Goal: Task Accomplishment & Management: Manage account settings

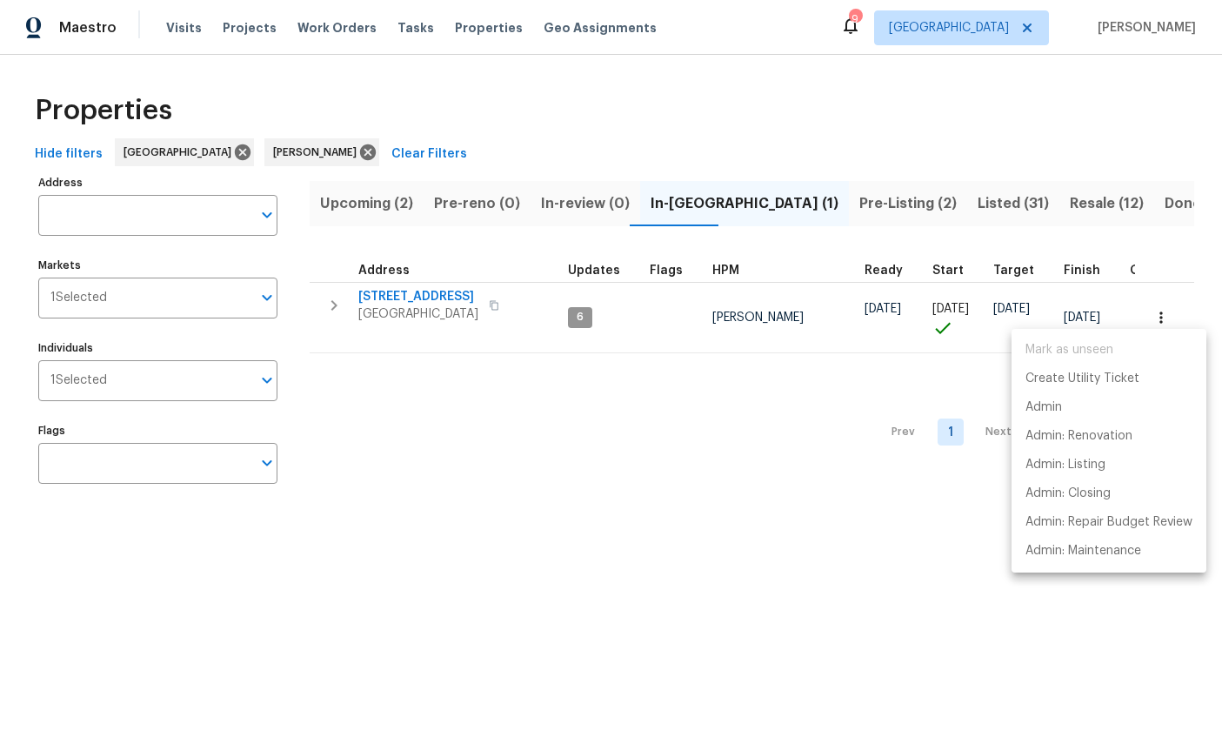
click at [727, 535] on div at bounding box center [611, 372] width 1222 height 744
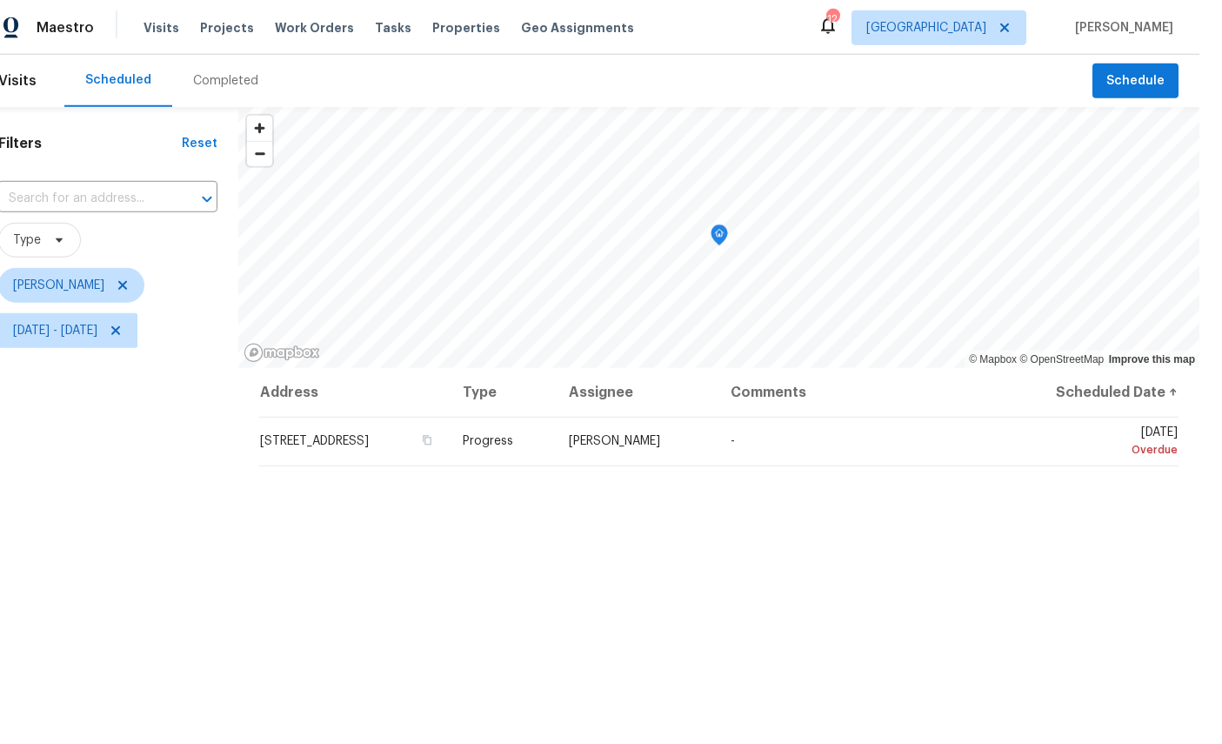
scroll to position [39, 0]
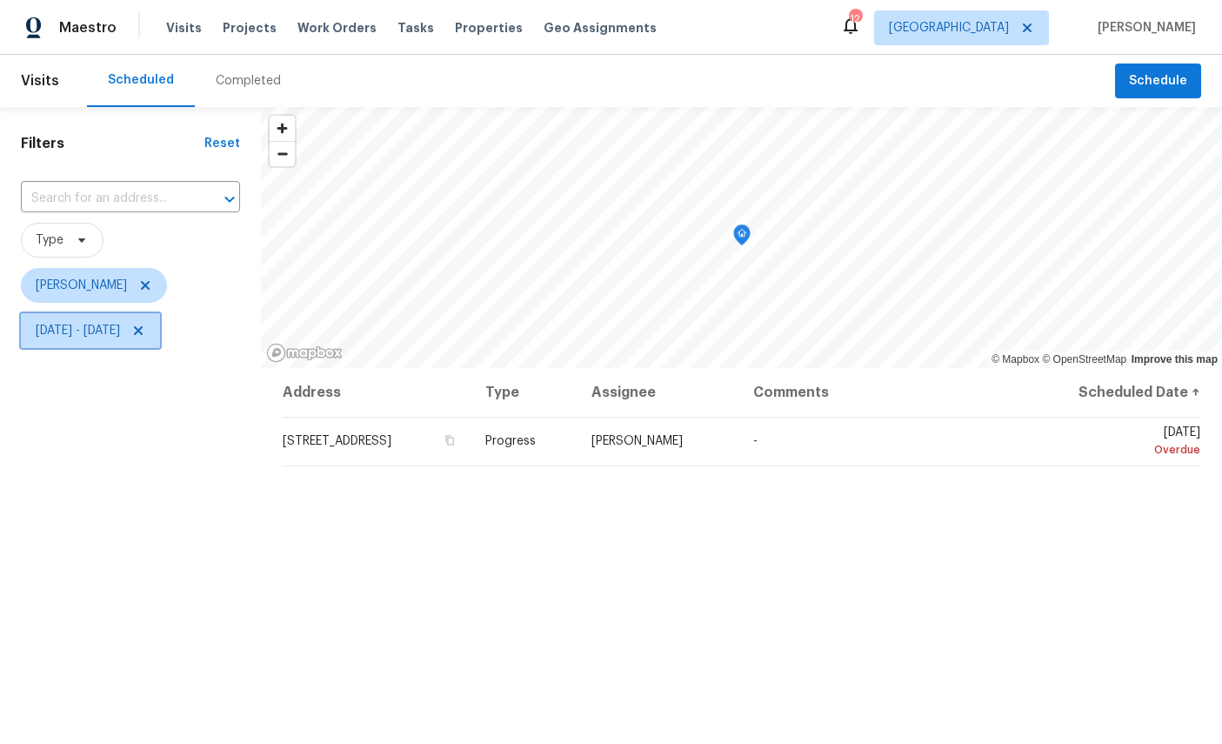
click at [120, 338] on span "[DATE] - [DATE]" at bounding box center [78, 330] width 84 height 17
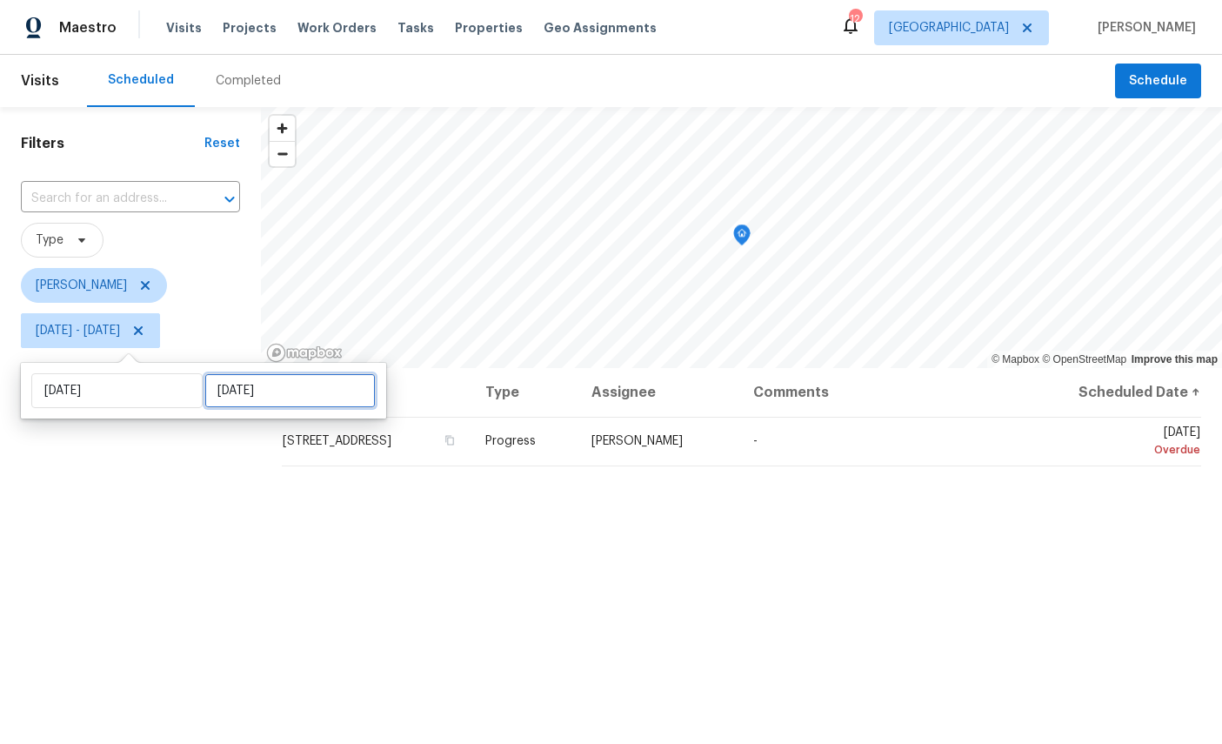
click at [262, 393] on input "[DATE]" at bounding box center [289, 390] width 171 height 35
select select "8"
select select "2025"
select select "9"
select select "2025"
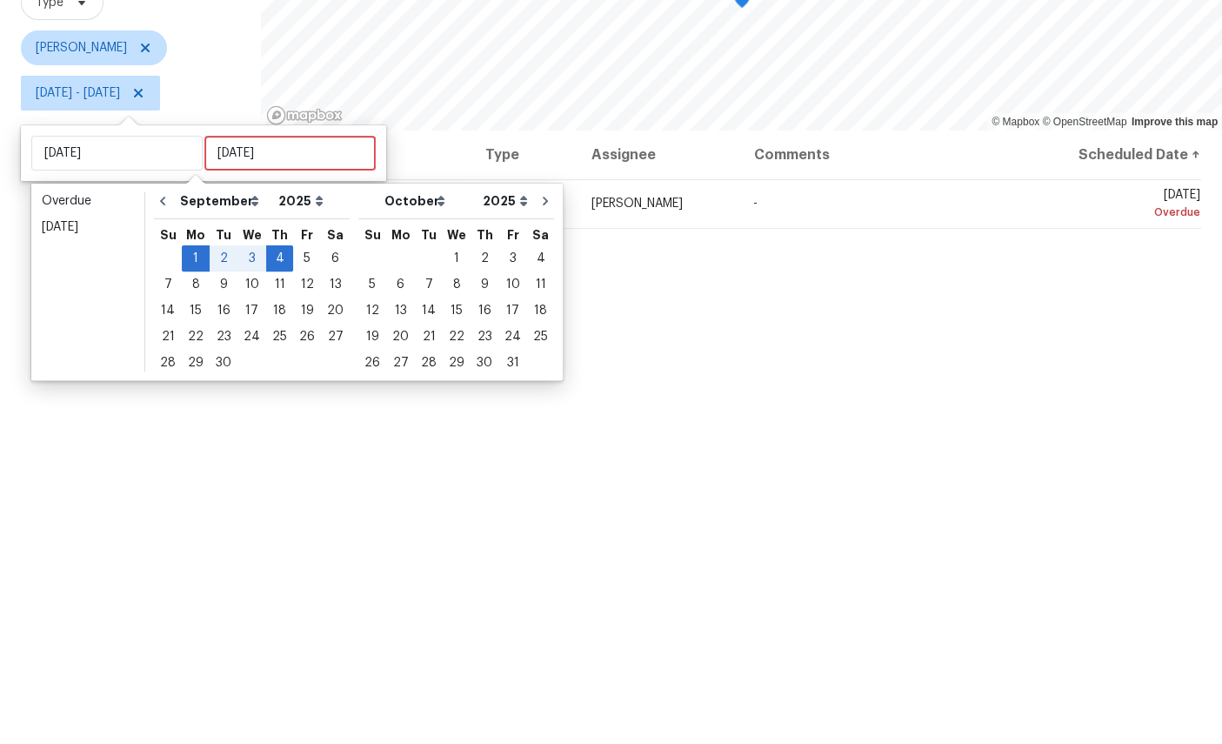
scroll to position [65, 0]
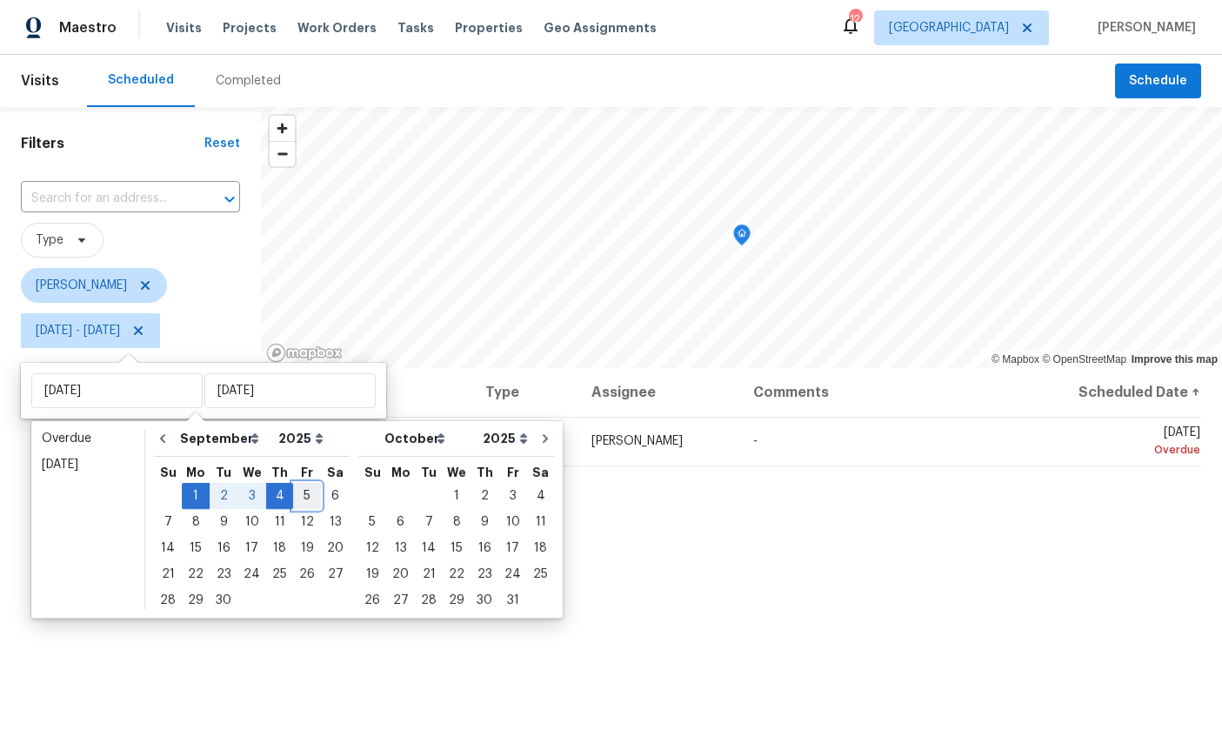
click at [307, 484] on div "5" at bounding box center [307, 496] width 28 height 24
type input "[DATE]"
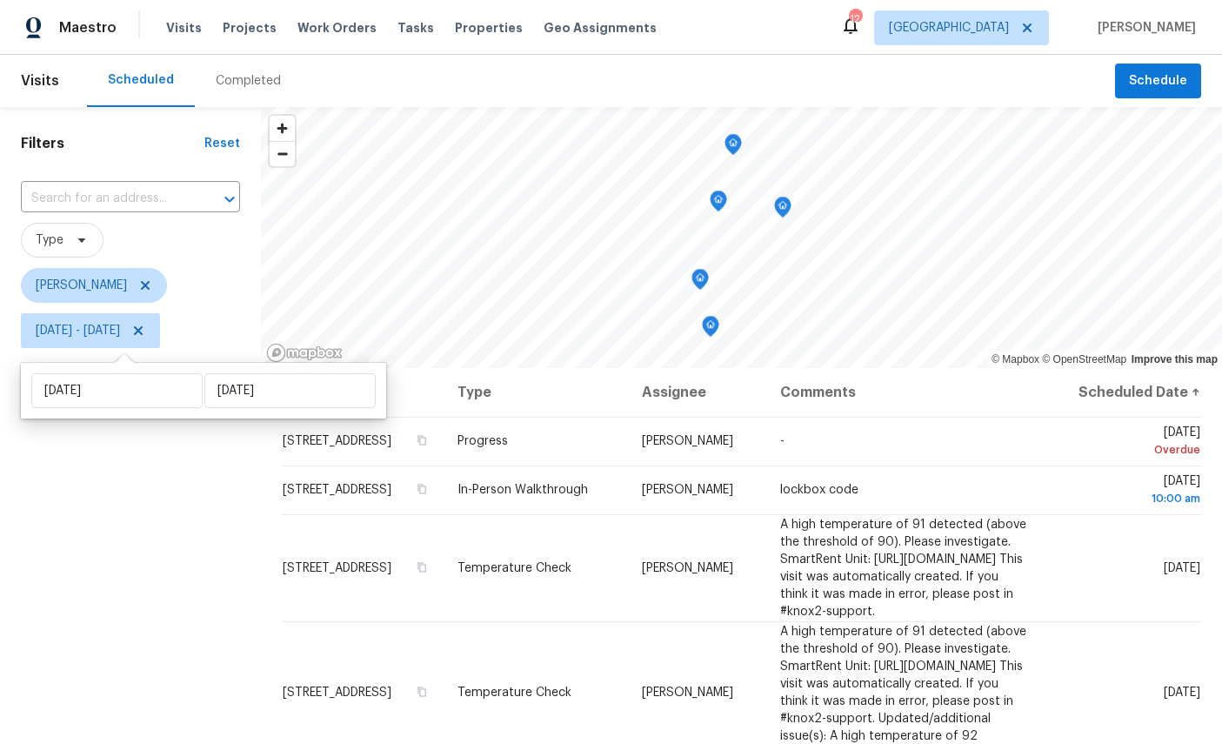
click at [115, 580] on div "Filters Reset ​ Type [PERSON_NAME][DATE] - [DATE]" at bounding box center [130, 535] width 261 height 856
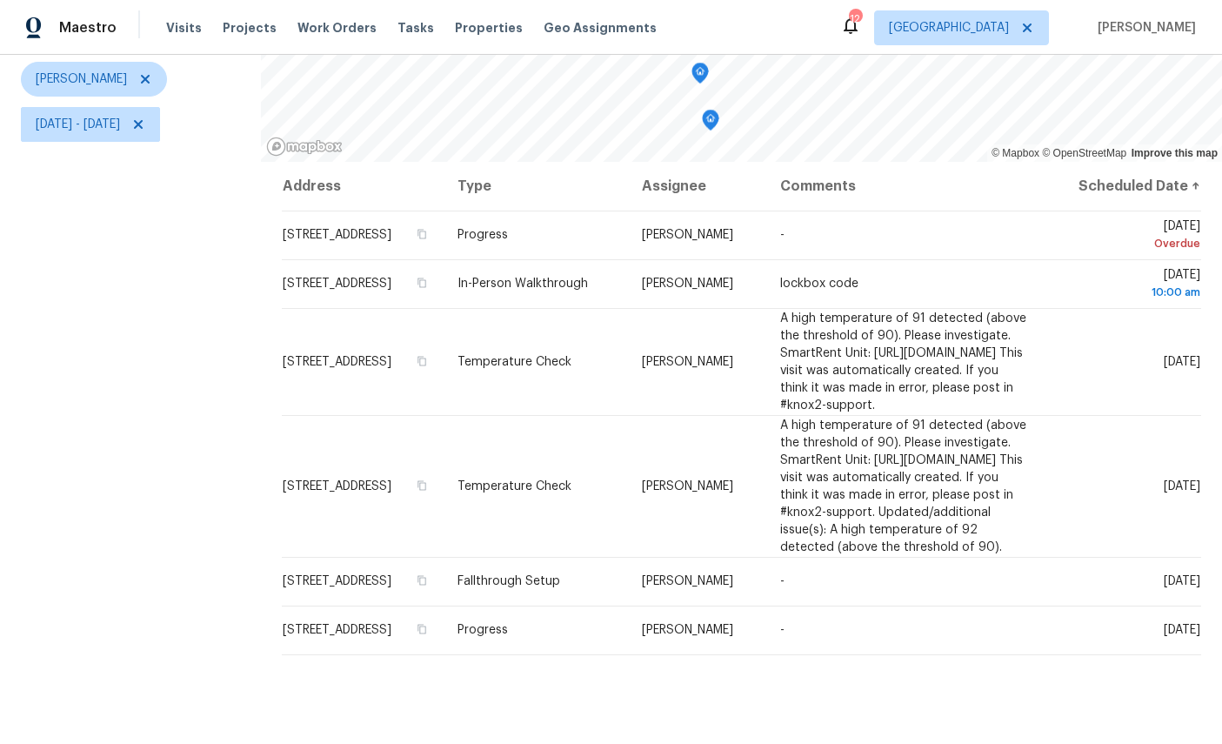
scroll to position [205, 0]
click at [0, 0] on icon at bounding box center [0, 0] width 0 height 0
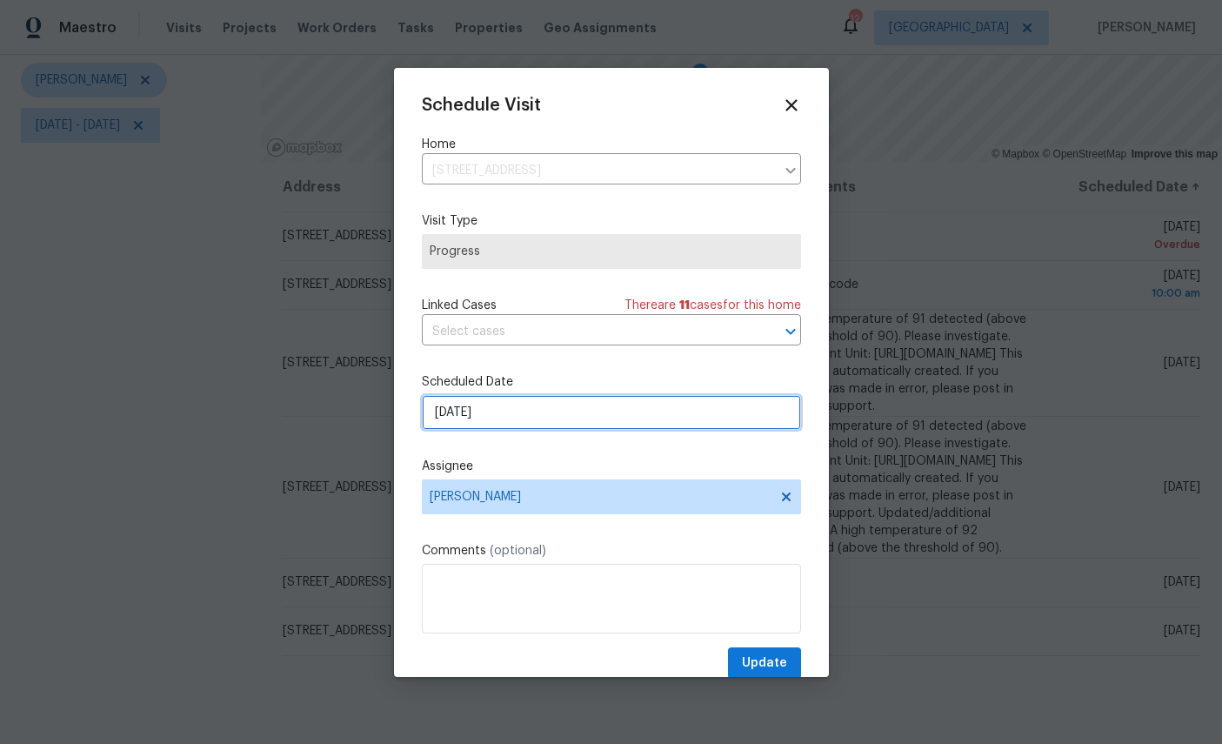
click at [532, 410] on input "[DATE]" at bounding box center [611, 412] width 379 height 35
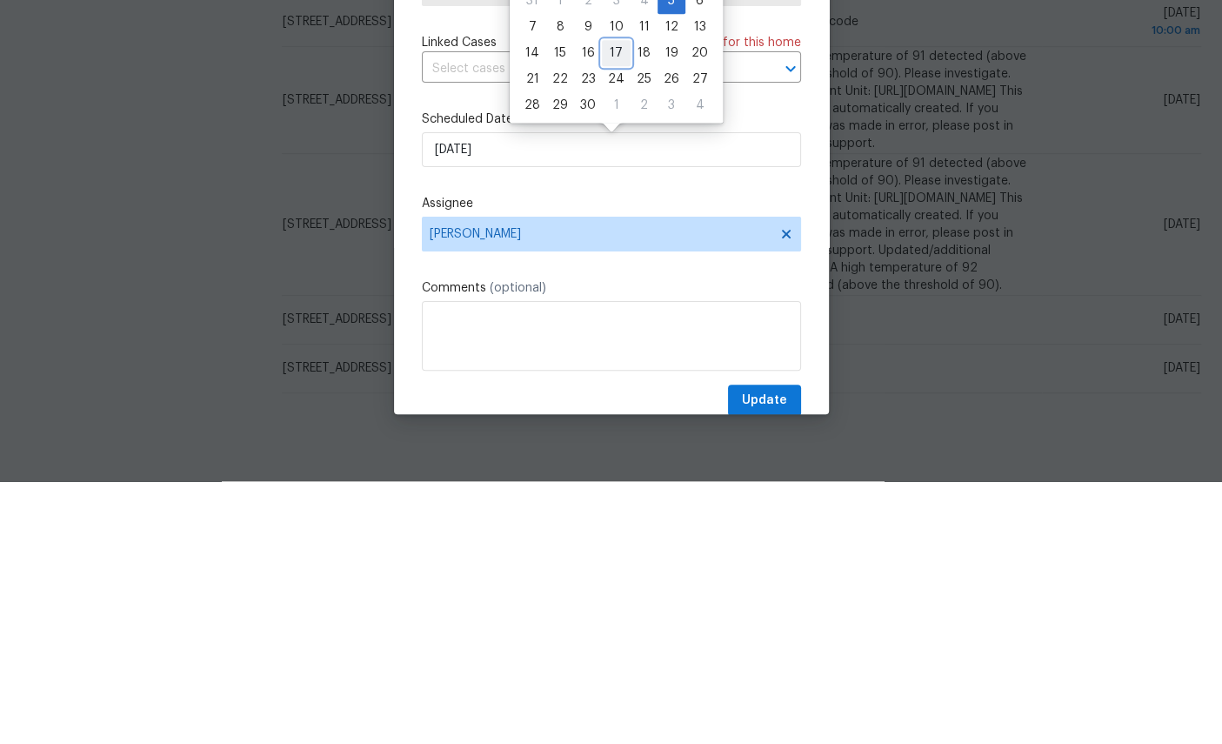
click at [613, 304] on div "17" at bounding box center [616, 316] width 29 height 24
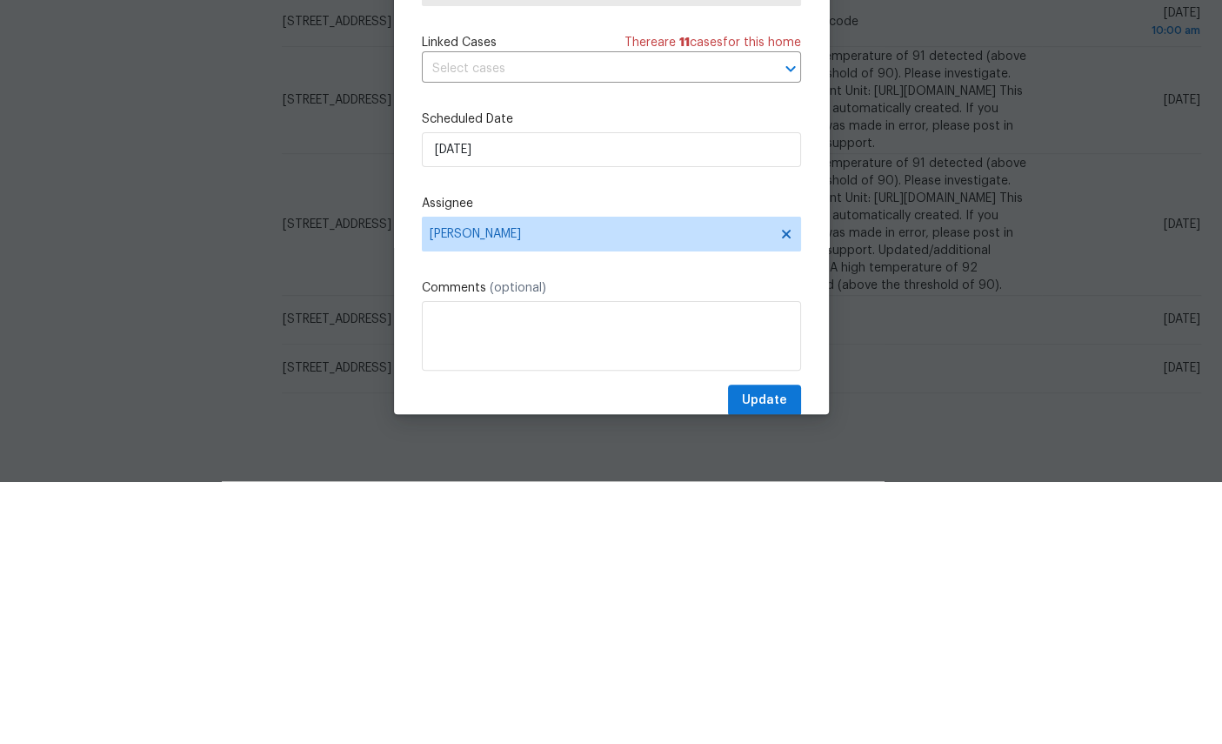
scroll to position [65, 0]
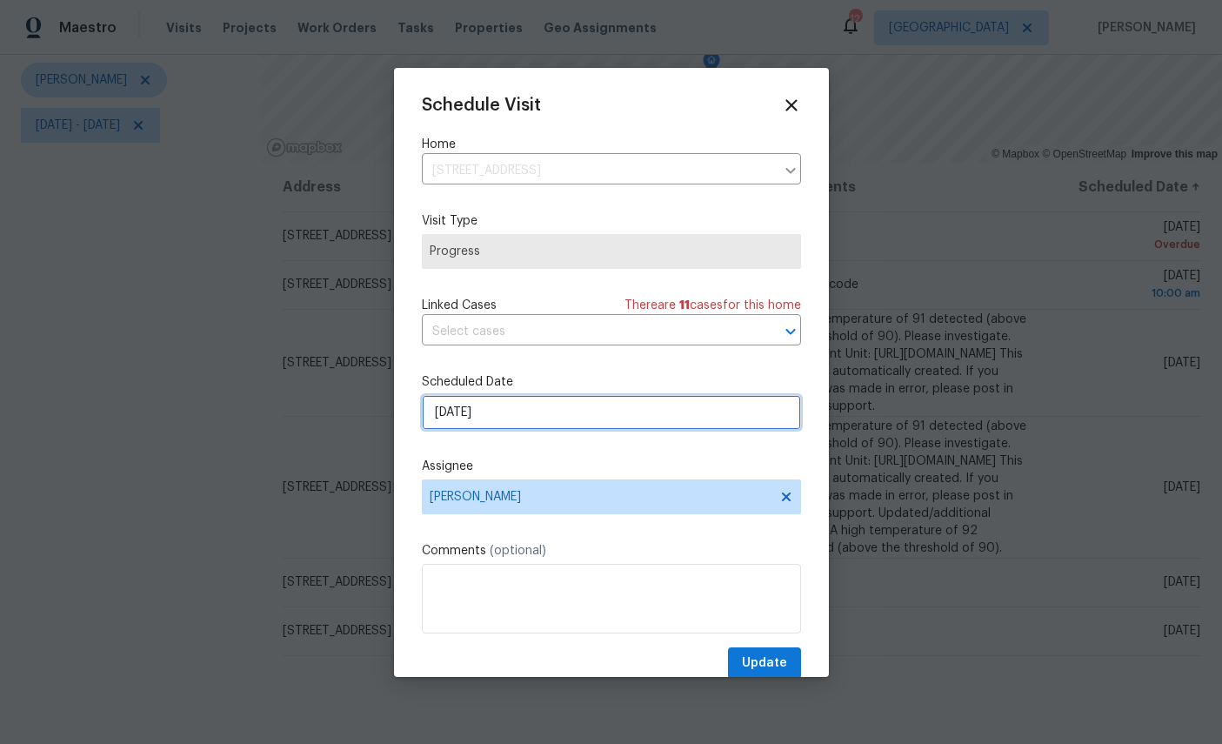
click at [566, 409] on input "[DATE]" at bounding box center [611, 412] width 379 height 35
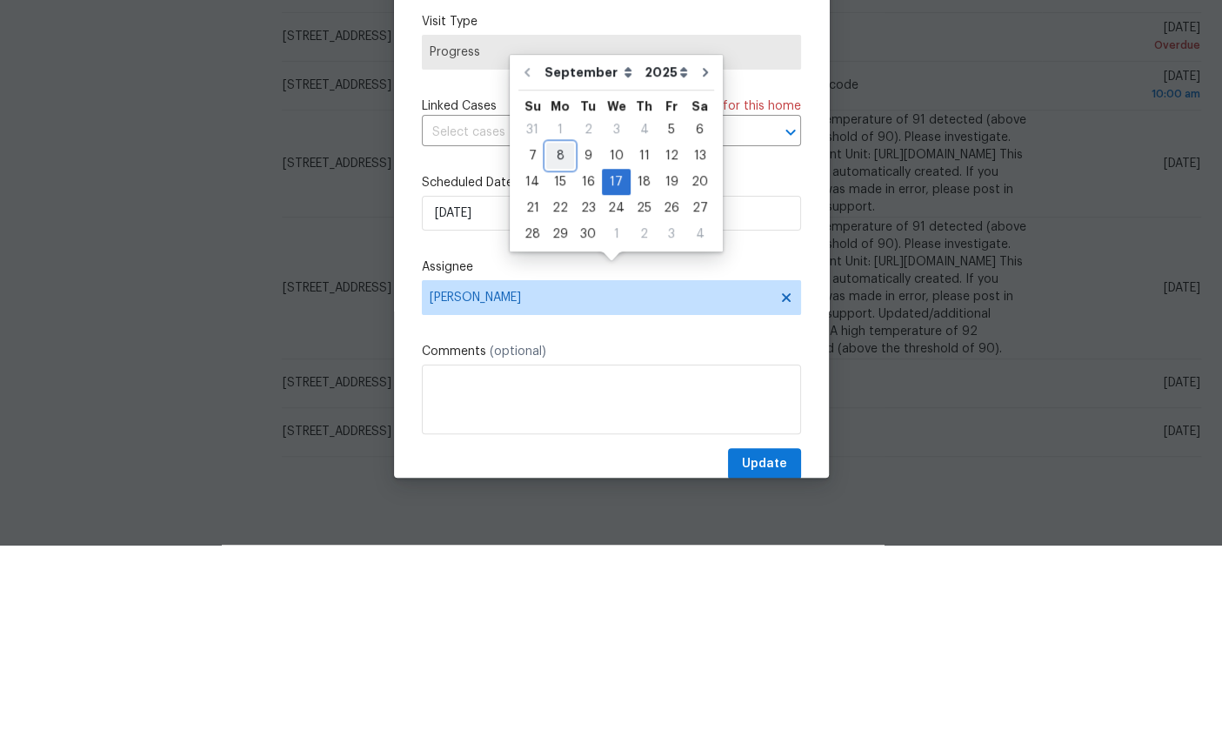
click at [566, 343] on div "8" at bounding box center [560, 355] width 28 height 24
type input "[DATE]"
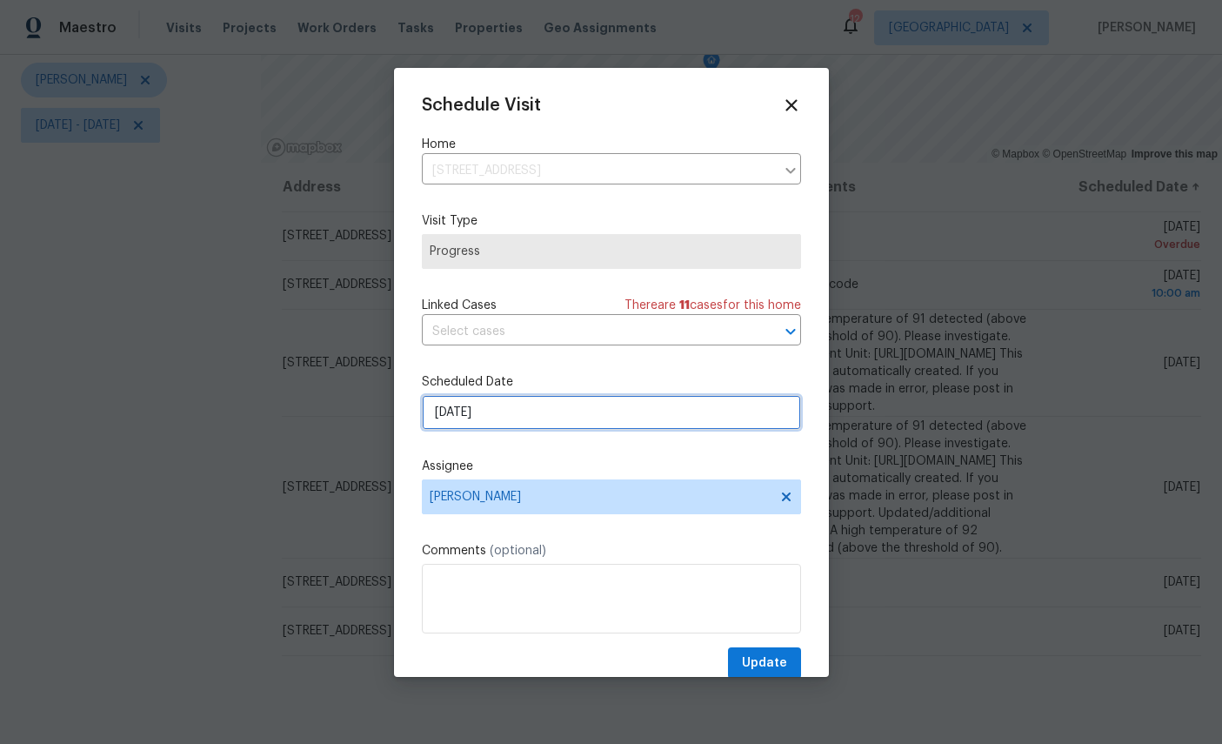
click at [543, 419] on input "[DATE]" at bounding box center [611, 412] width 379 height 35
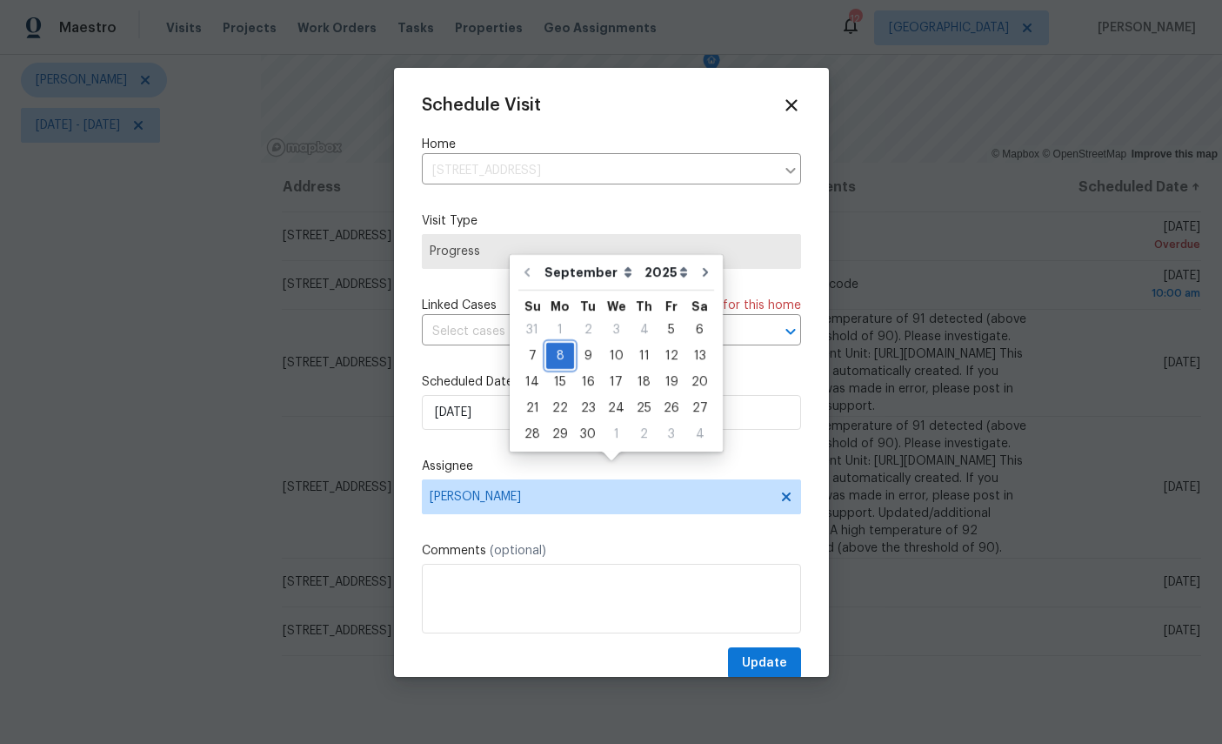
click at [561, 344] on div "8" at bounding box center [560, 356] width 28 height 24
click at [575, 504] on span "[PERSON_NAME]" at bounding box center [600, 497] width 341 height 14
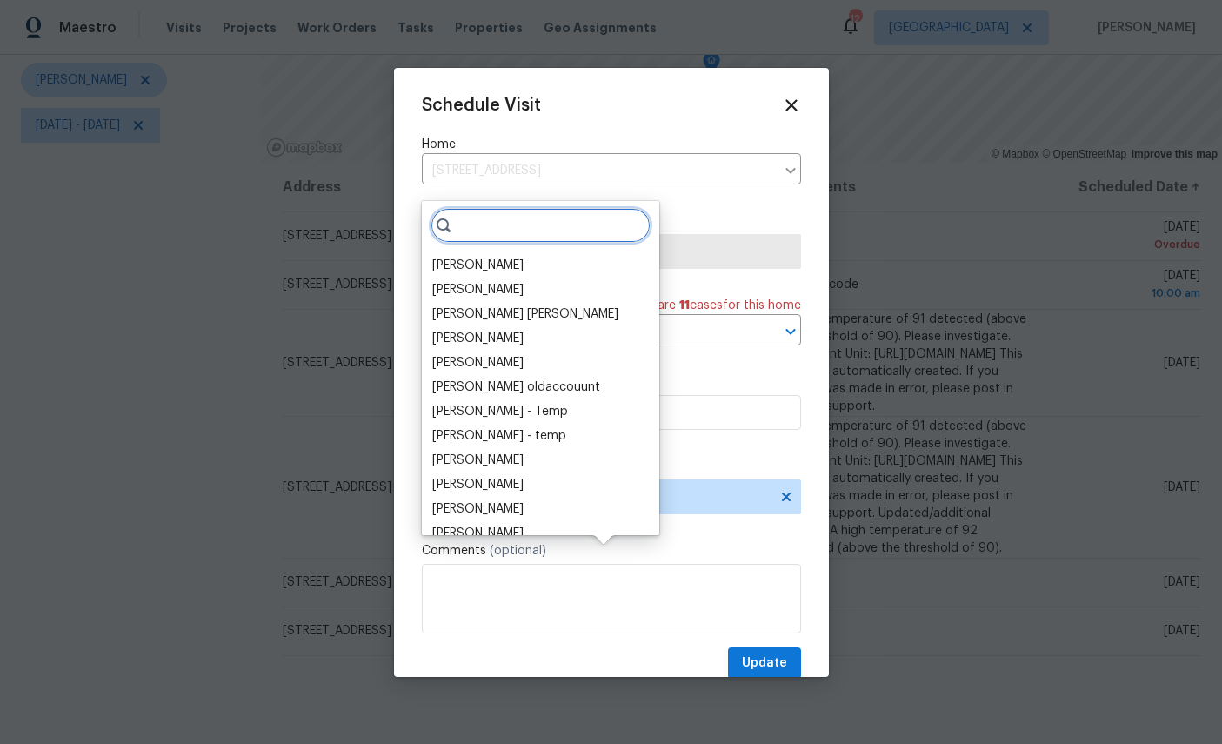
click at [495, 208] on input "search" at bounding box center [541, 225] width 220 height 35
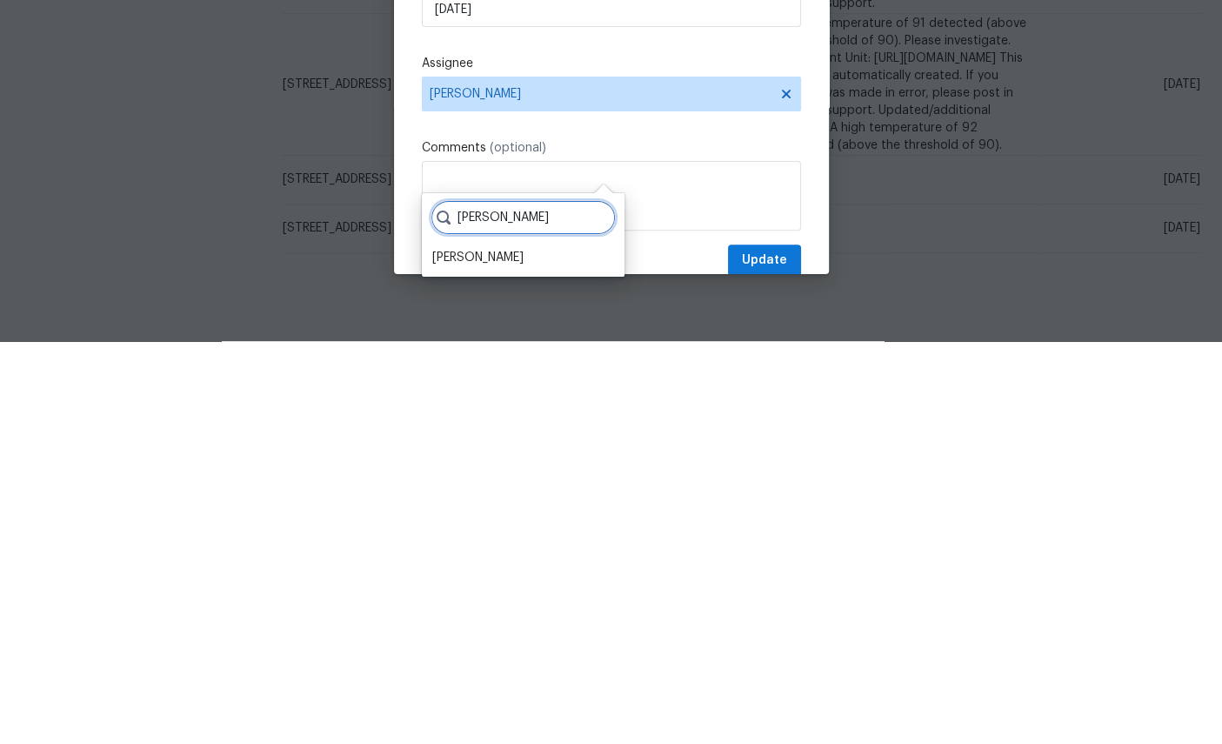
type input "[PERSON_NAME]"
click at [482, 652] on div "[PERSON_NAME]" at bounding box center [477, 660] width 91 height 17
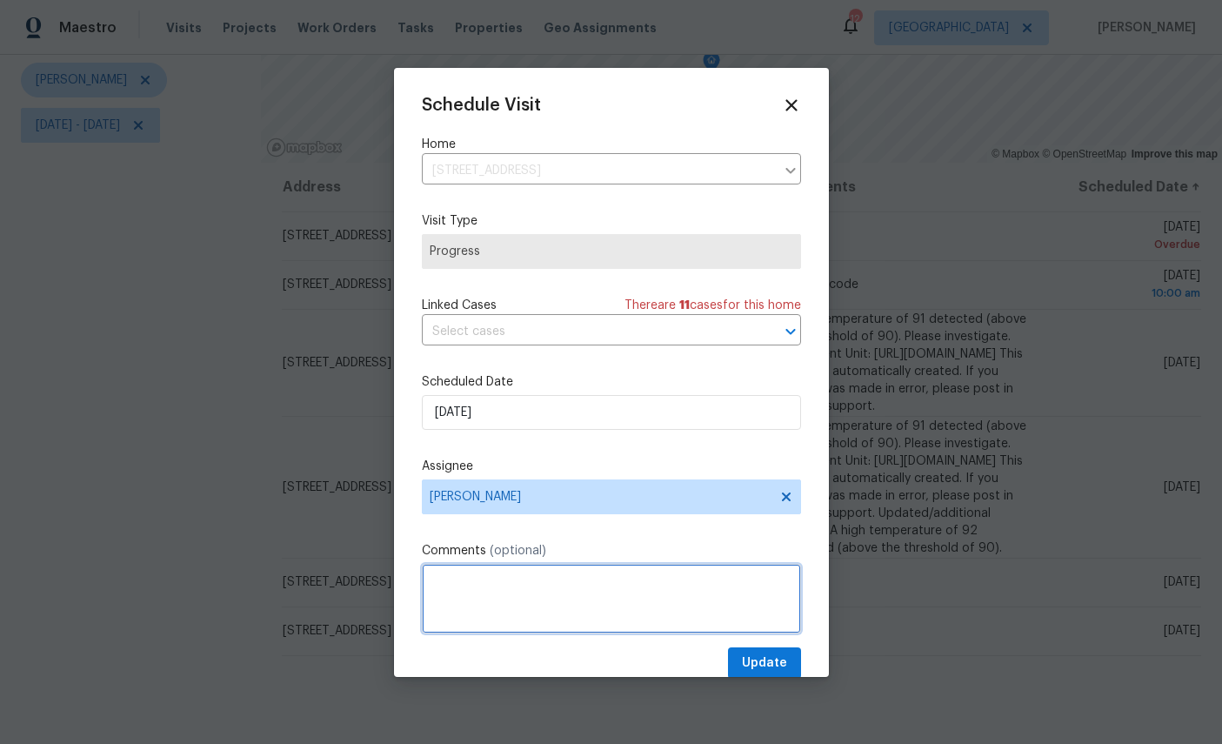
click at [500, 597] on textarea at bounding box center [611, 599] width 379 height 70
type textarea "[PERSON_NAME]…on this PV, plz check to make sure [PERSON_NAME] has started work…"
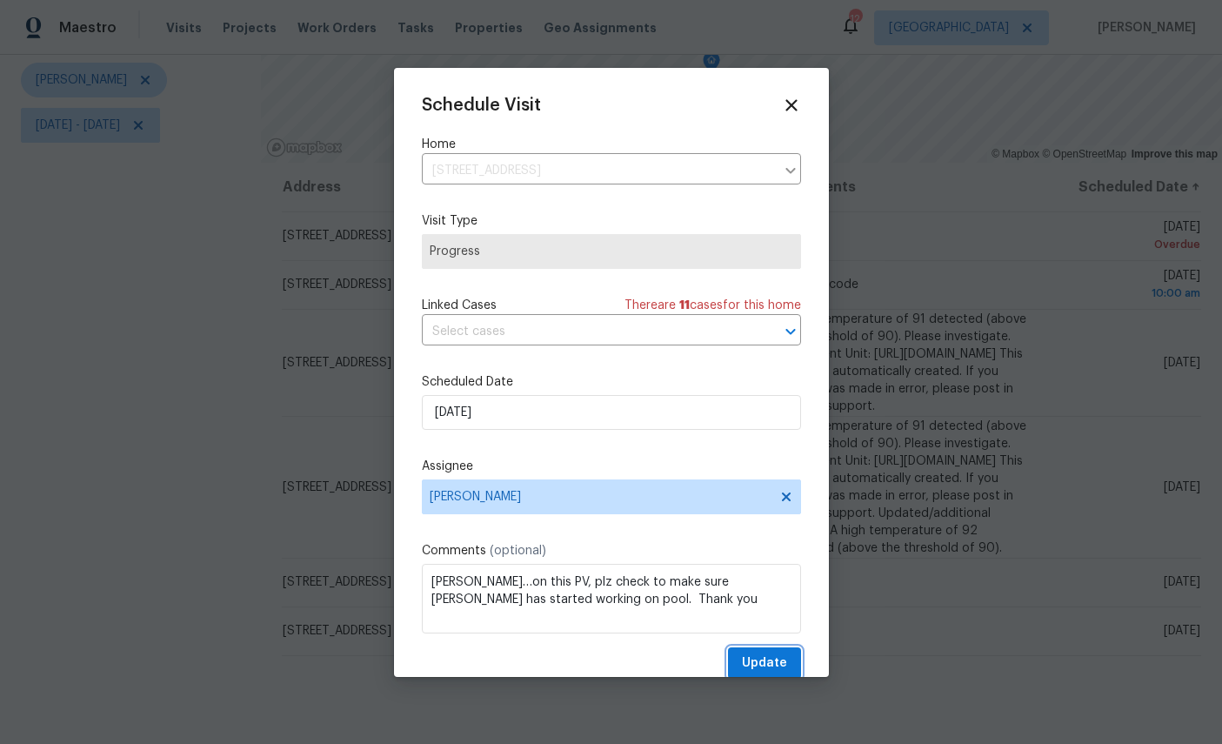
click at [761, 657] on span "Update" at bounding box center [764, 664] width 45 height 22
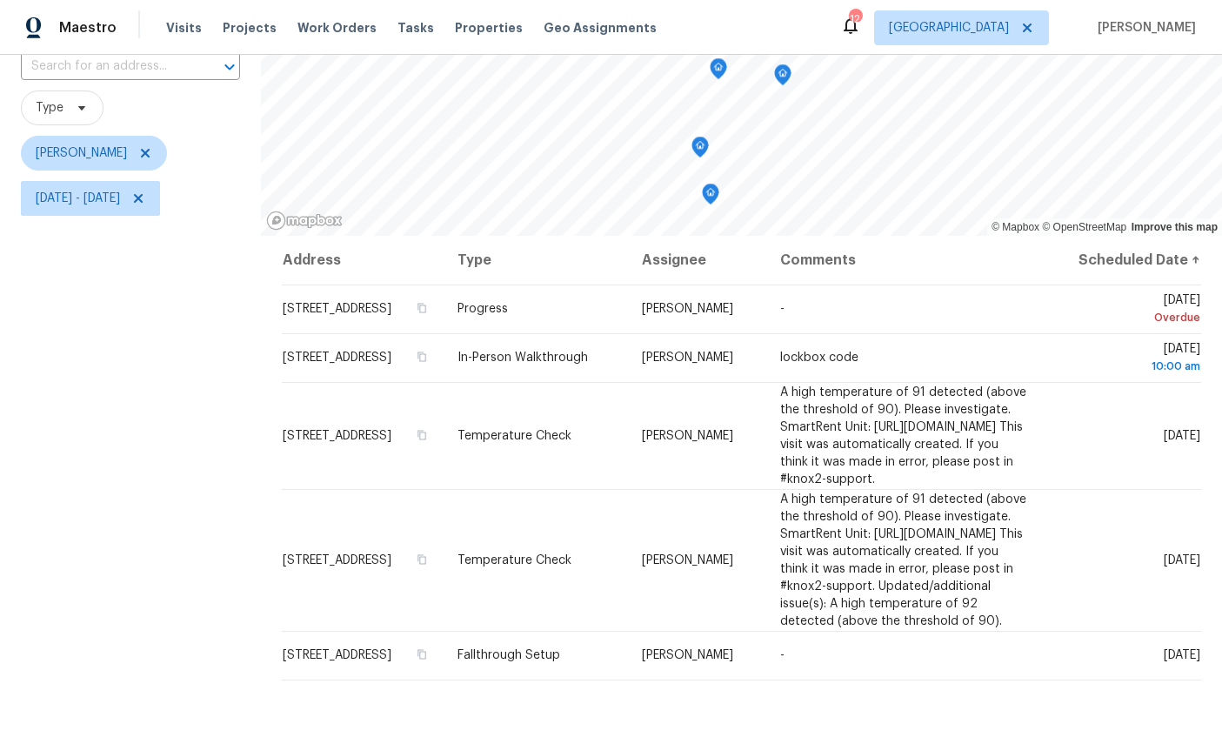
scroll to position [37, 0]
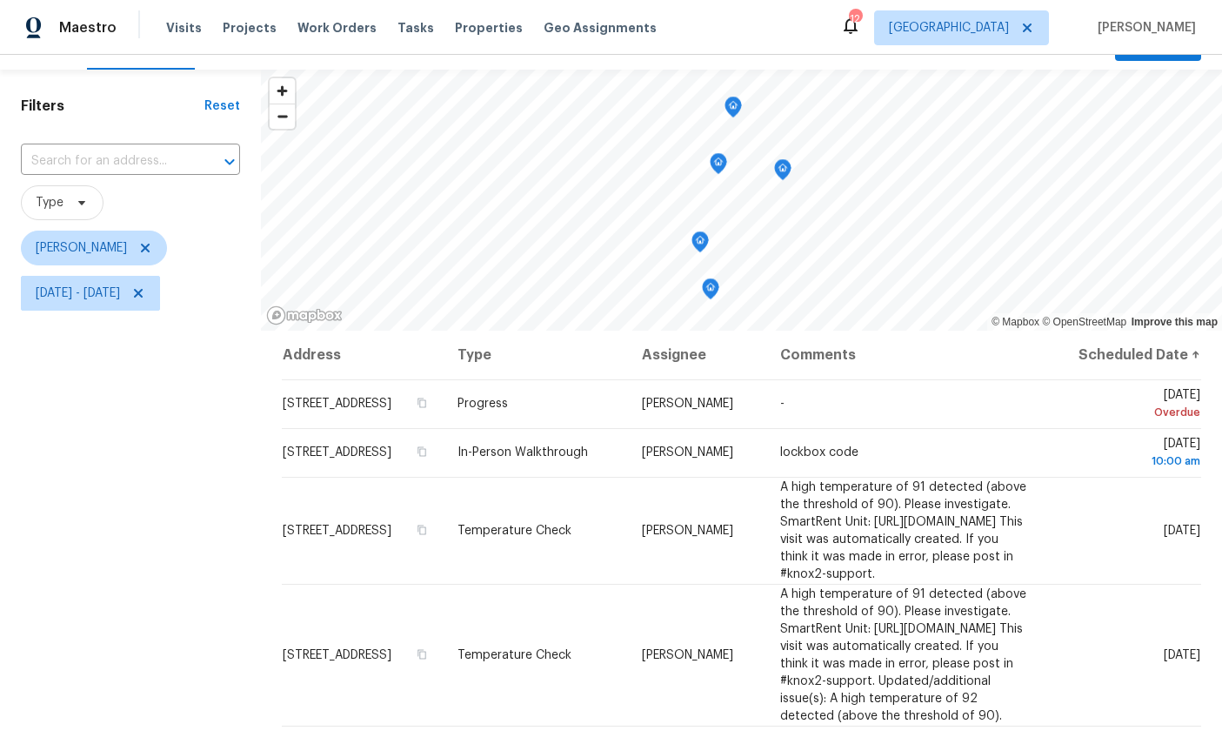
click at [703, 279] on icon "Map marker" at bounding box center [711, 289] width 16 height 20
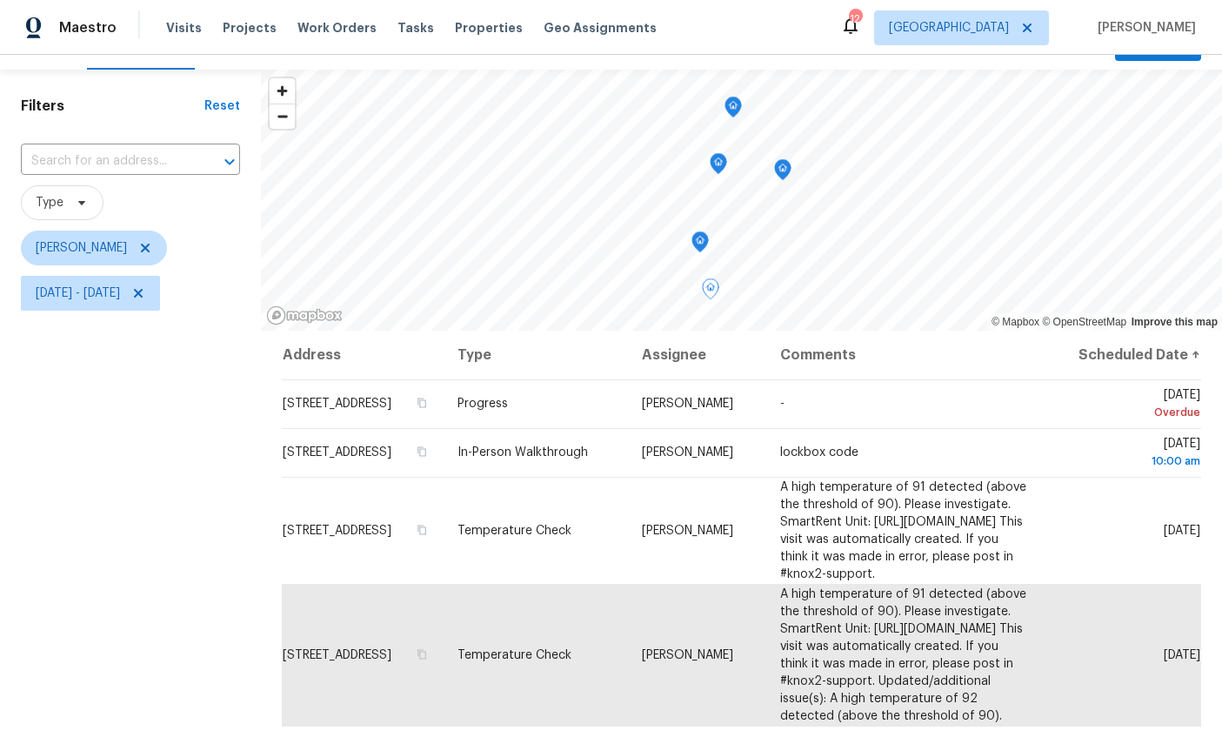
click at [711, 154] on icon "Map marker" at bounding box center [719, 164] width 16 height 20
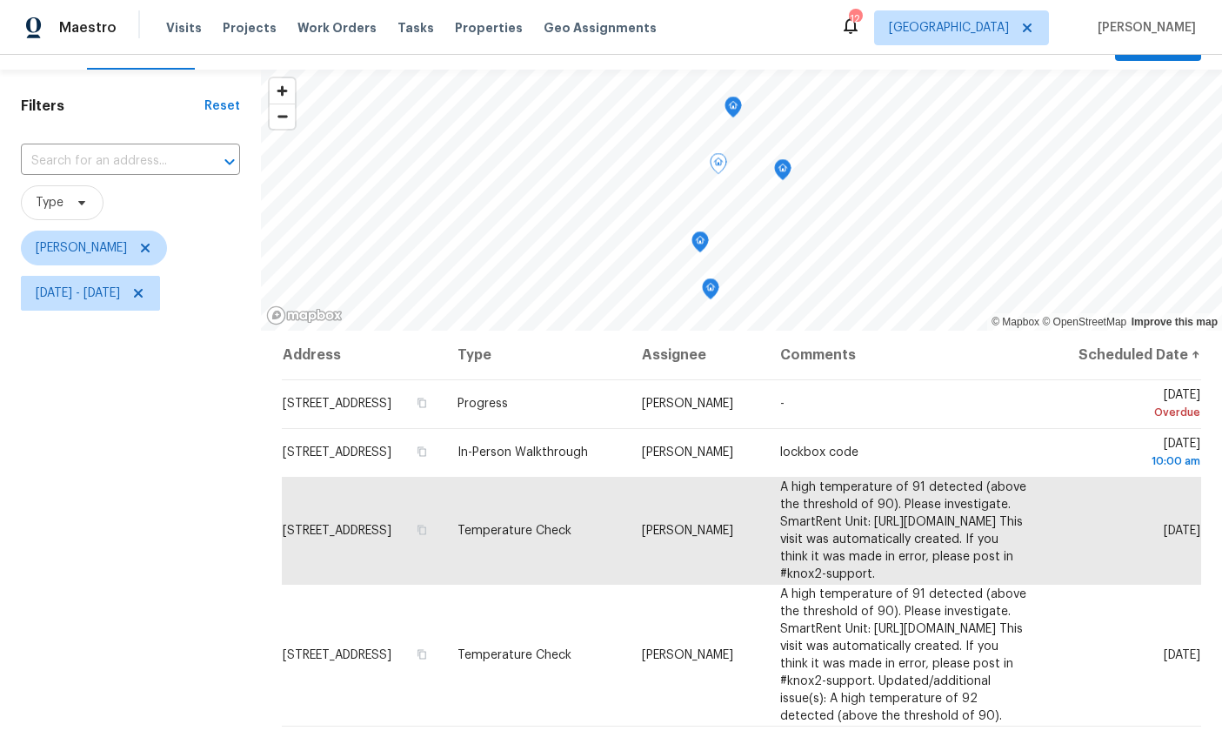
click at [0, 0] on icon at bounding box center [0, 0] width 0 height 0
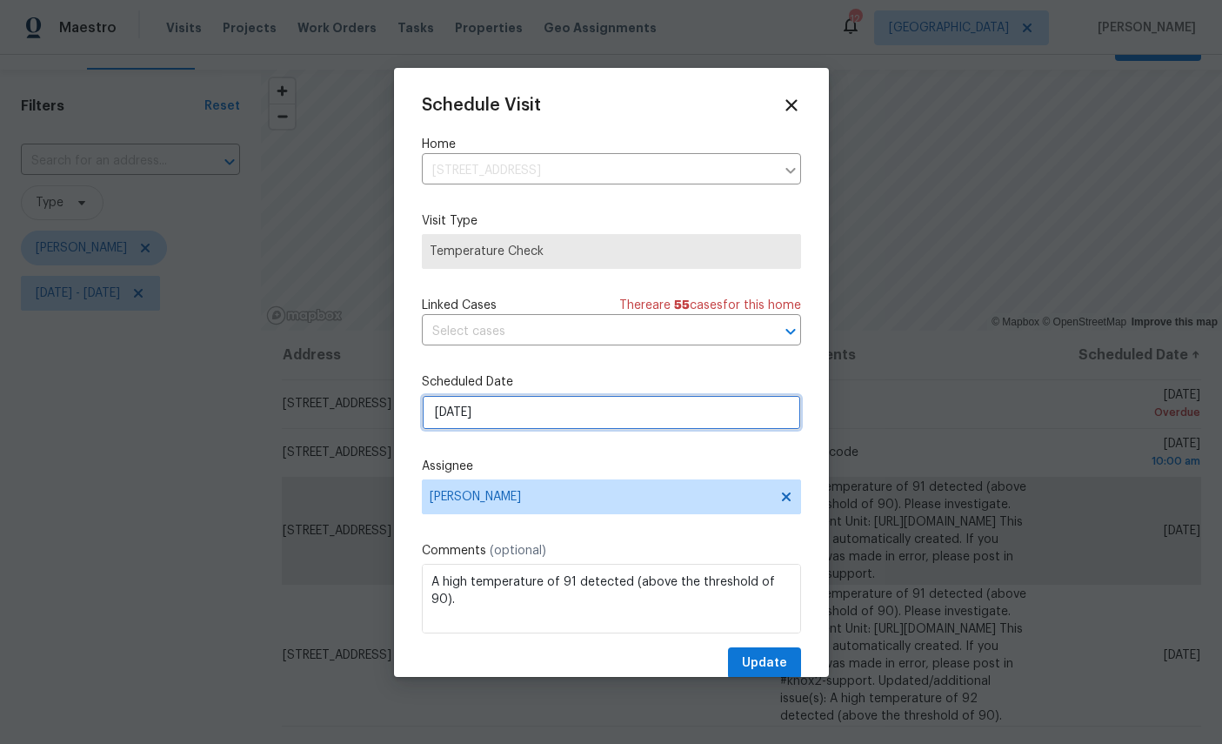
click at [566, 417] on input "[DATE]" at bounding box center [611, 412] width 379 height 35
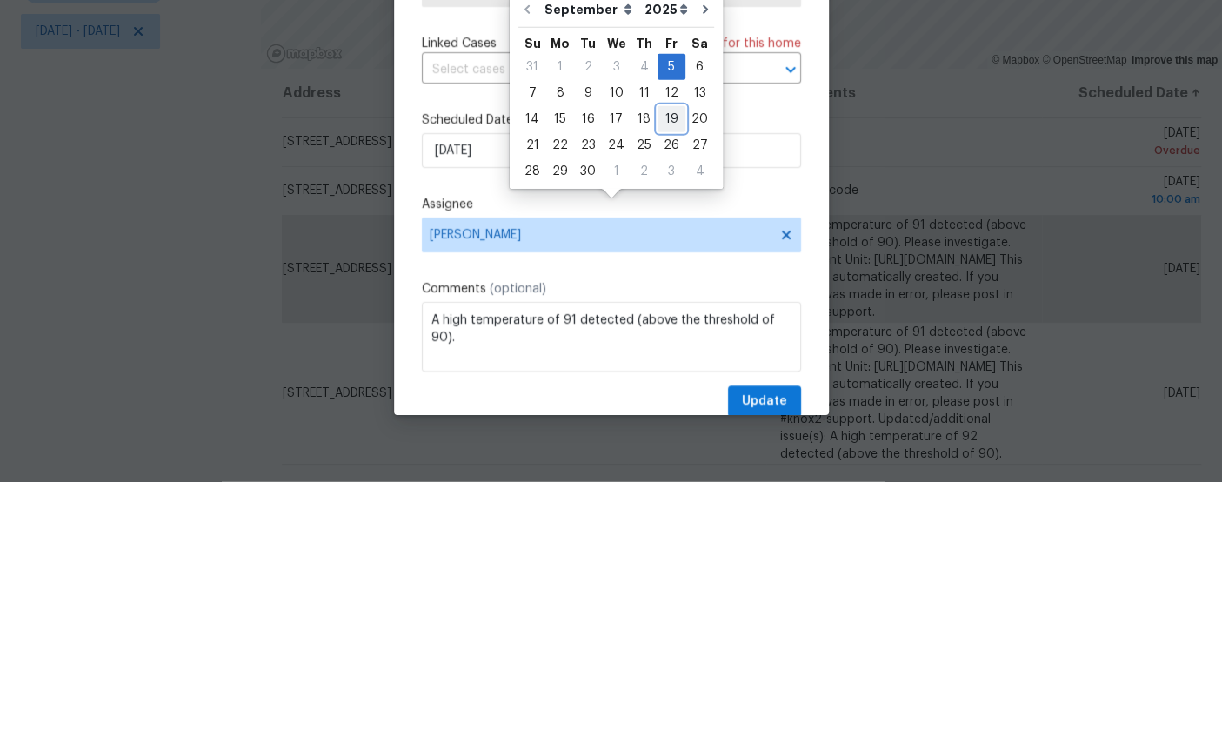
click at [675, 369] on div "19" at bounding box center [672, 381] width 28 height 24
type input "[DATE]"
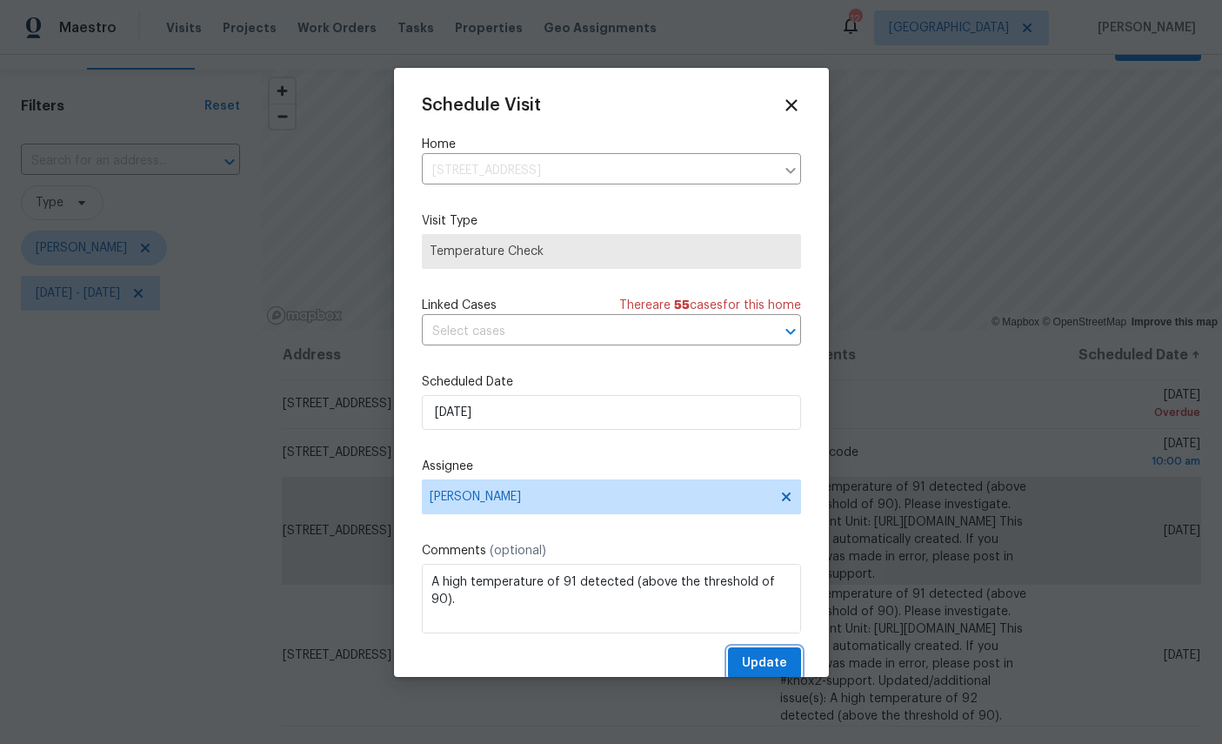
click at [773, 653] on button "Update" at bounding box center [764, 663] width 73 height 32
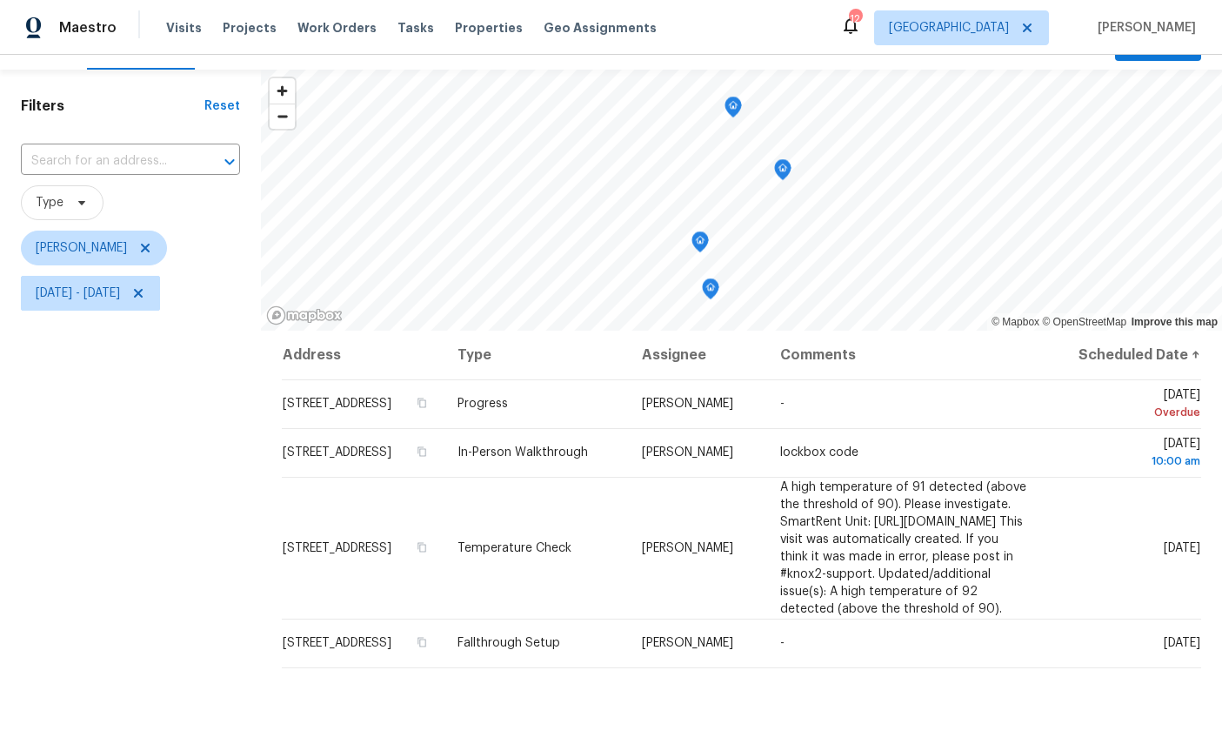
click at [731, 104] on icon "Map marker" at bounding box center [733, 106] width 5 height 4
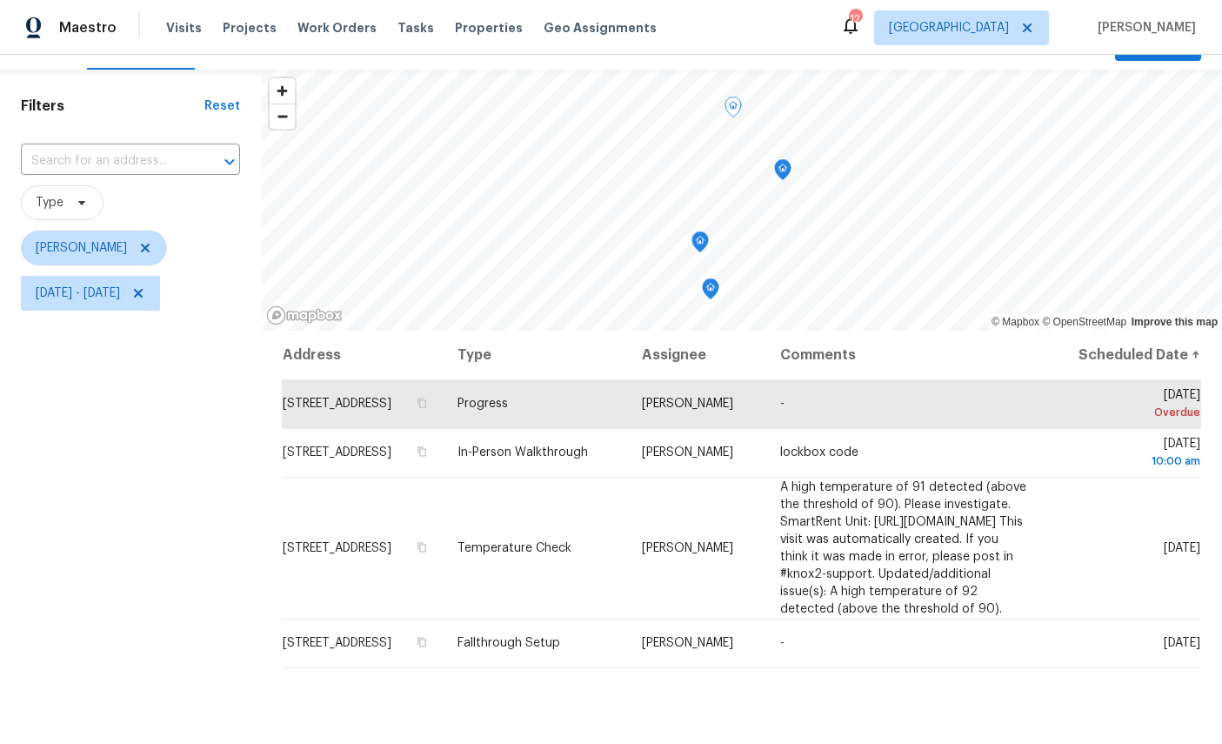
click at [775, 160] on icon "Map marker" at bounding box center [783, 170] width 16 height 20
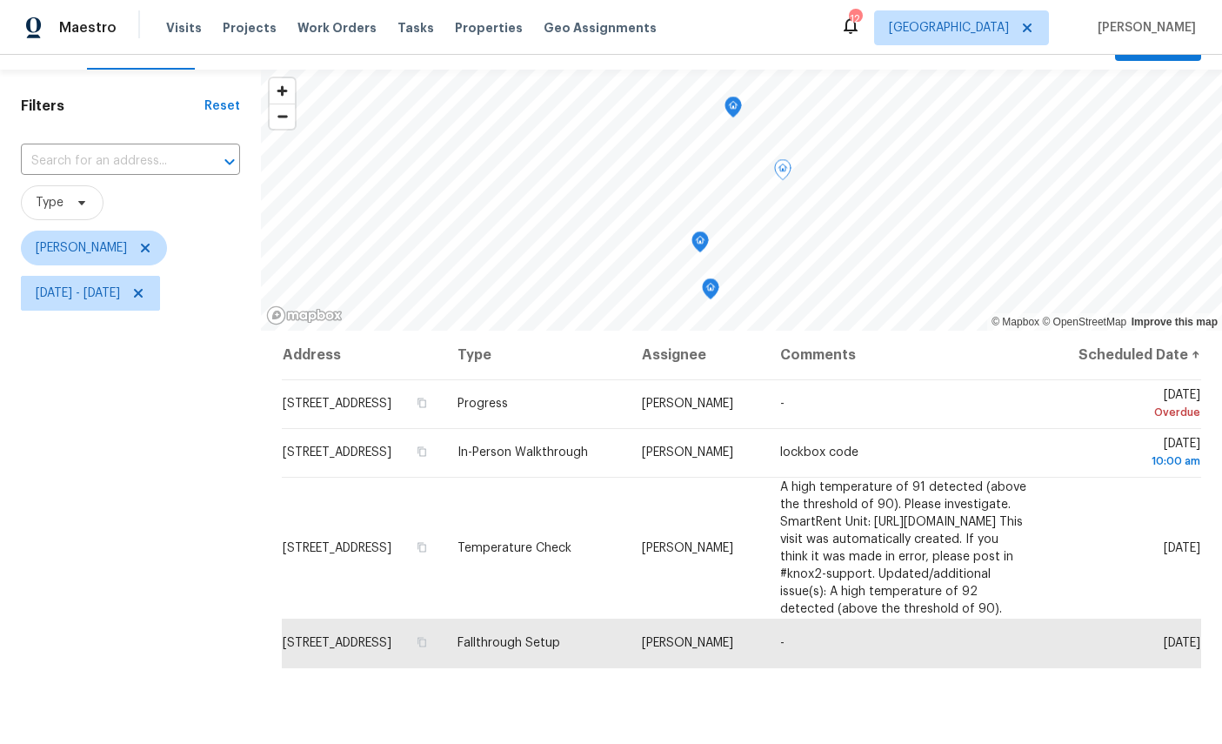
click at [693, 232] on icon "Map marker" at bounding box center [701, 242] width 16 height 20
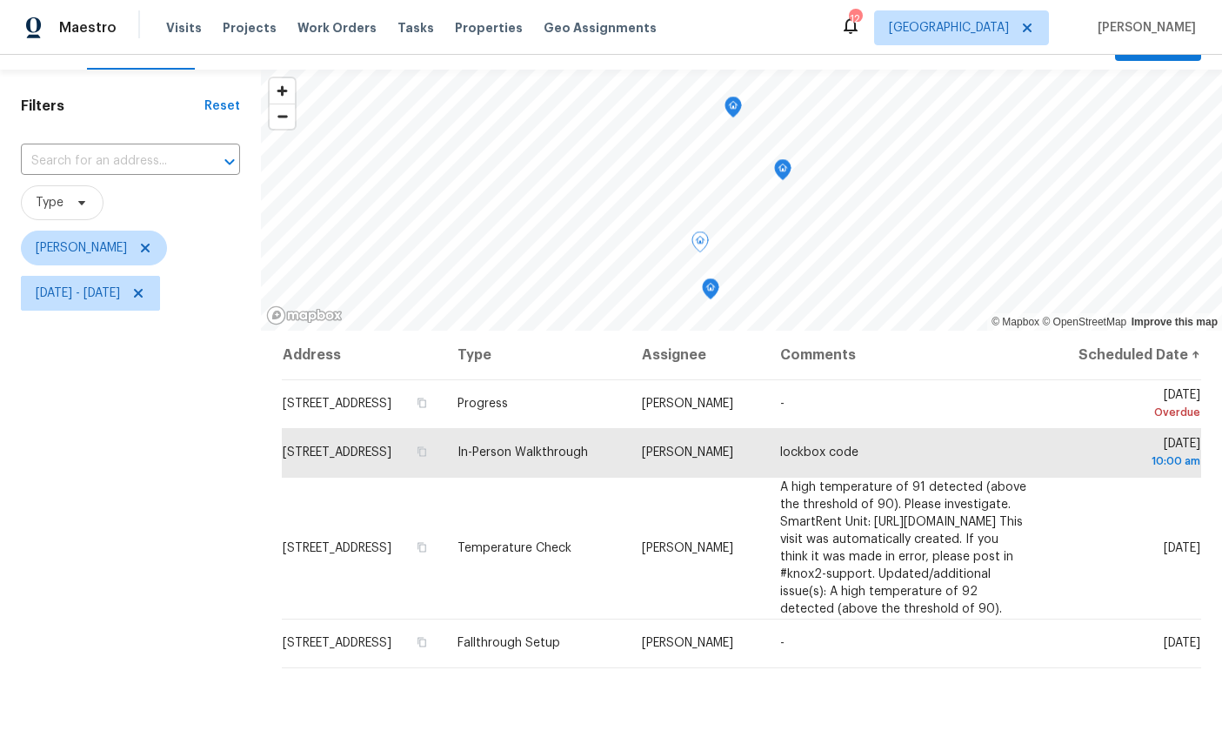
click at [703, 279] on icon "Map marker" at bounding box center [711, 289] width 16 height 20
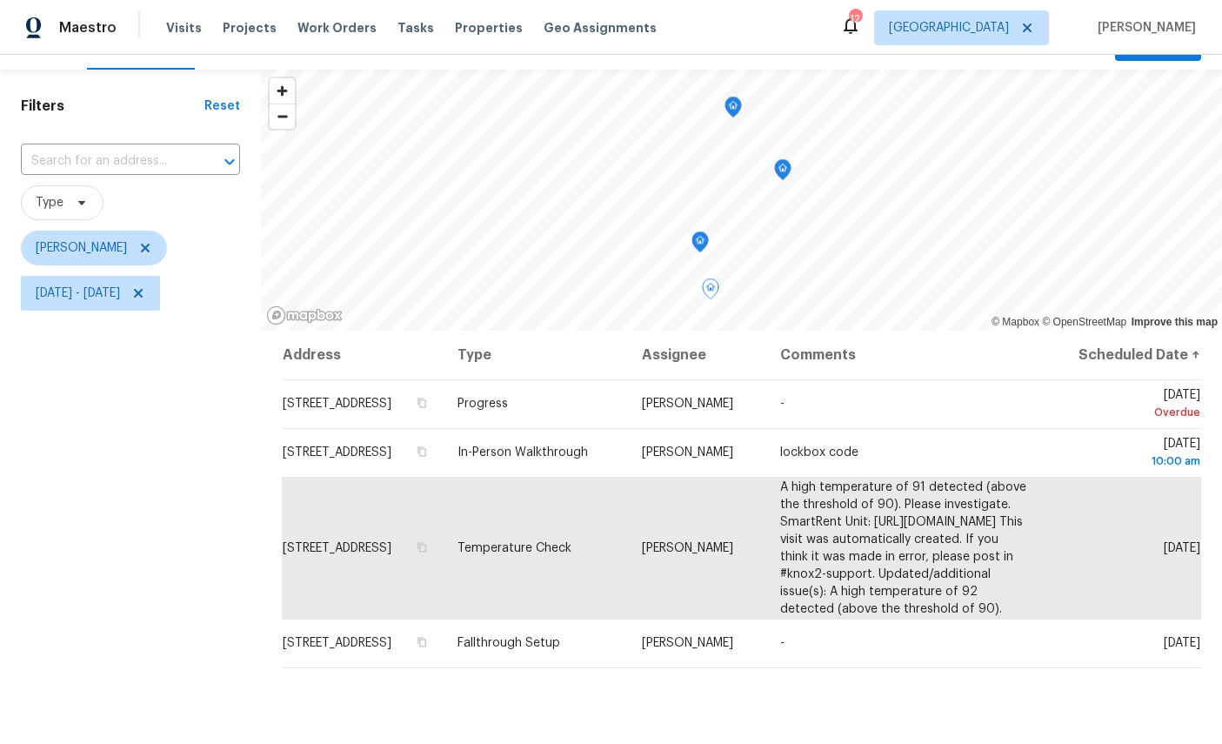
click at [129, 514] on div "Filters Reset ​ Type [PERSON_NAME][DATE] - [DATE]" at bounding box center [130, 498] width 261 height 856
click at [726, 97] on icon "Map marker" at bounding box center [734, 107] width 16 height 20
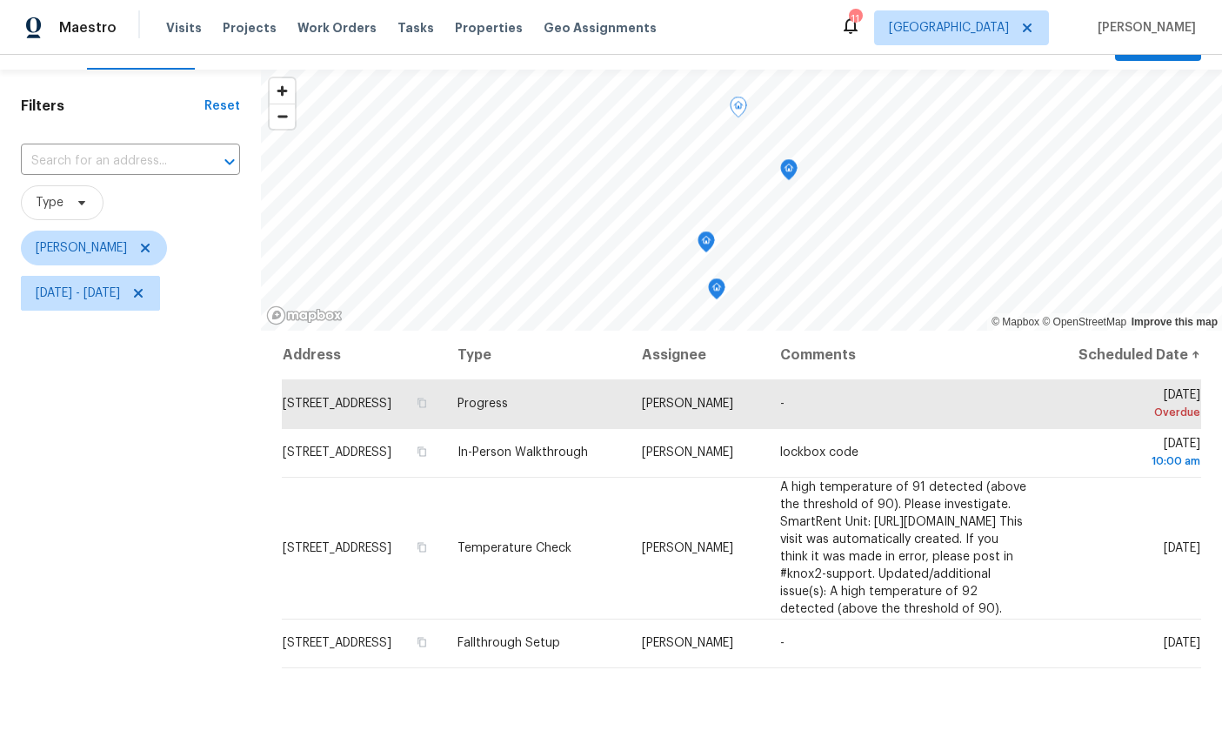
click at [699, 232] on icon "Map marker" at bounding box center [707, 242] width 16 height 20
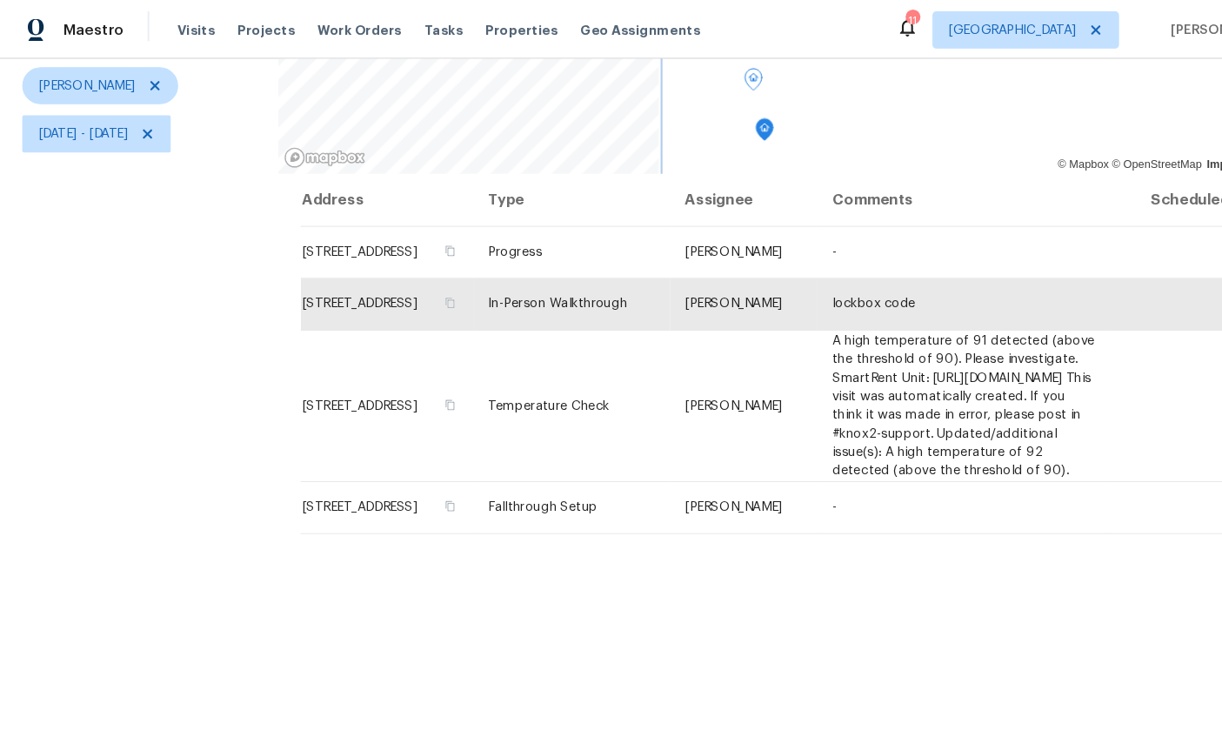
scroll to position [0, 0]
